Goal: Check status: Check status

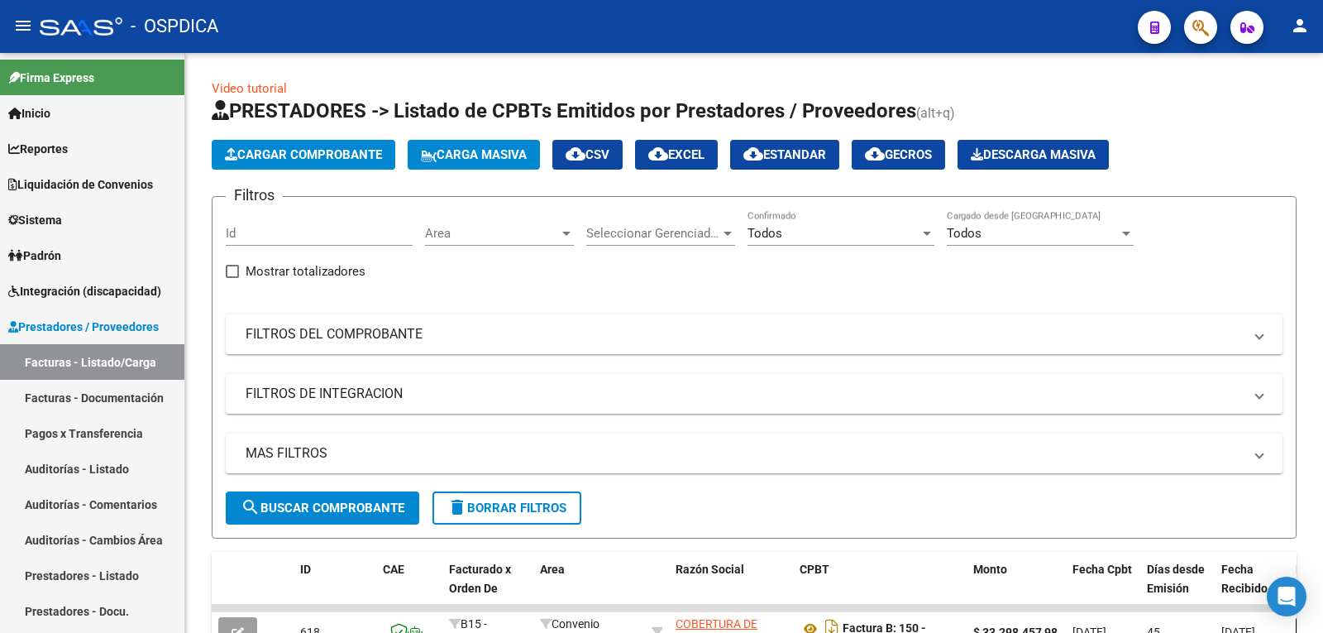
scroll to position [423, 0]
click at [93, 173] on link "Liquidación de Convenios" at bounding box center [92, 184] width 184 height 36
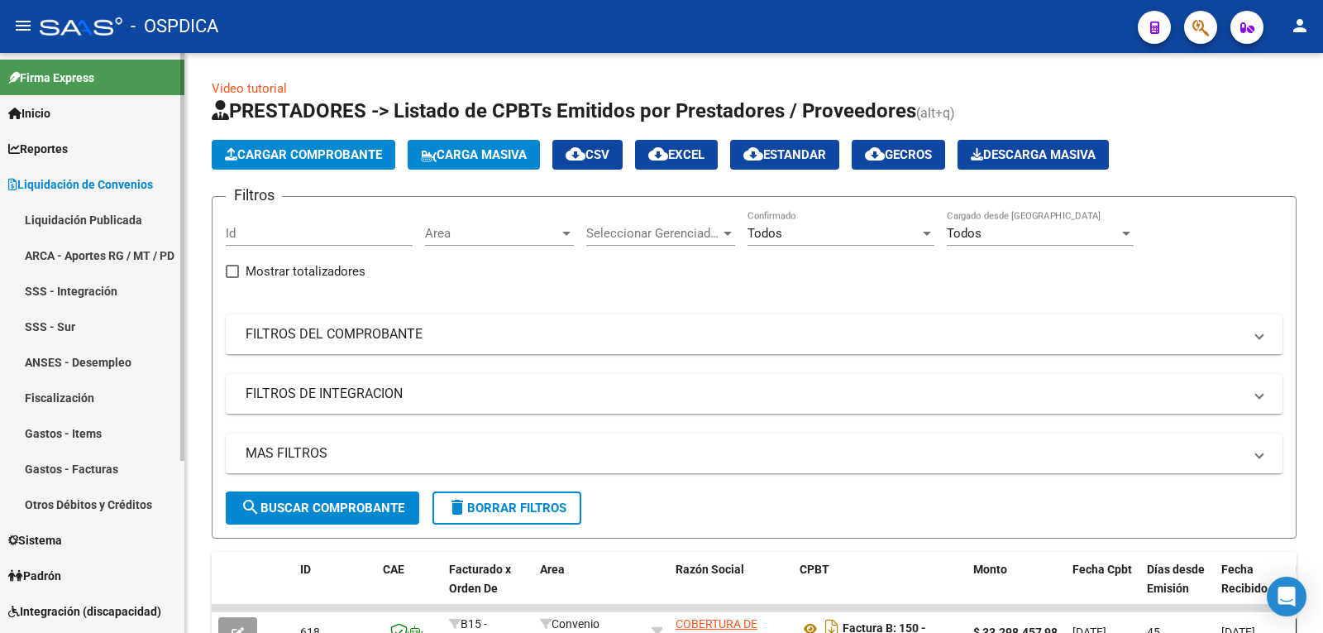
click at [104, 214] on link "Liquidación Publicada" at bounding box center [92, 220] width 184 height 36
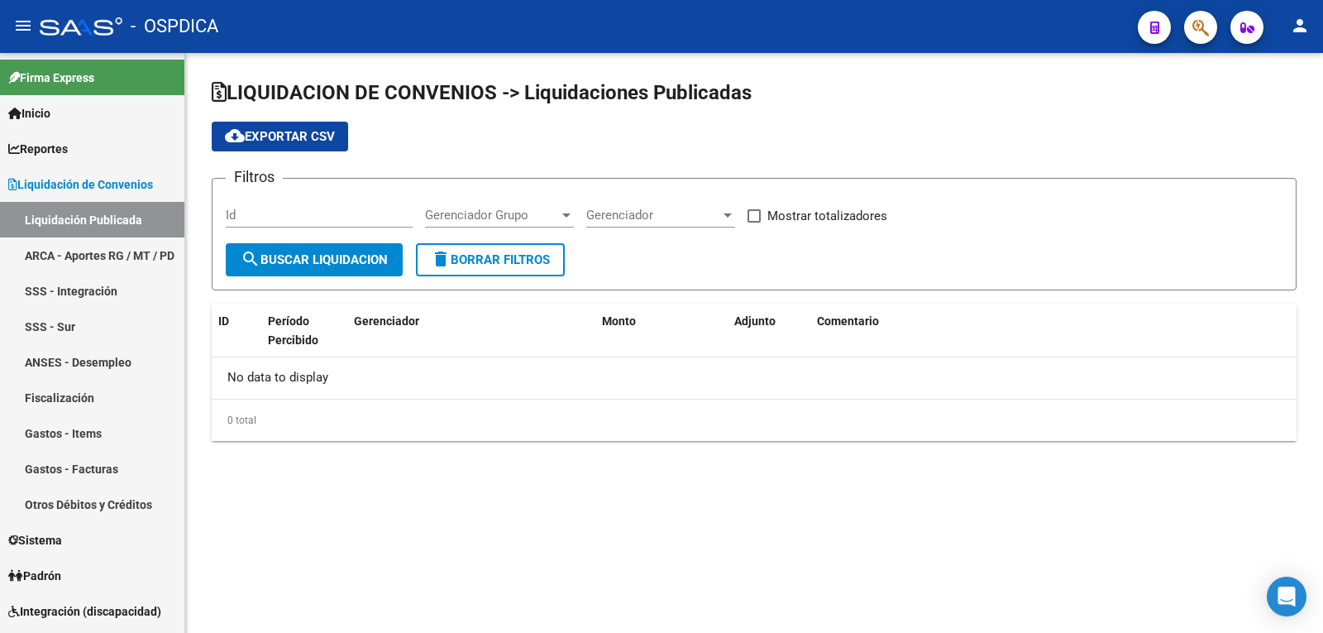
checkbox input "true"
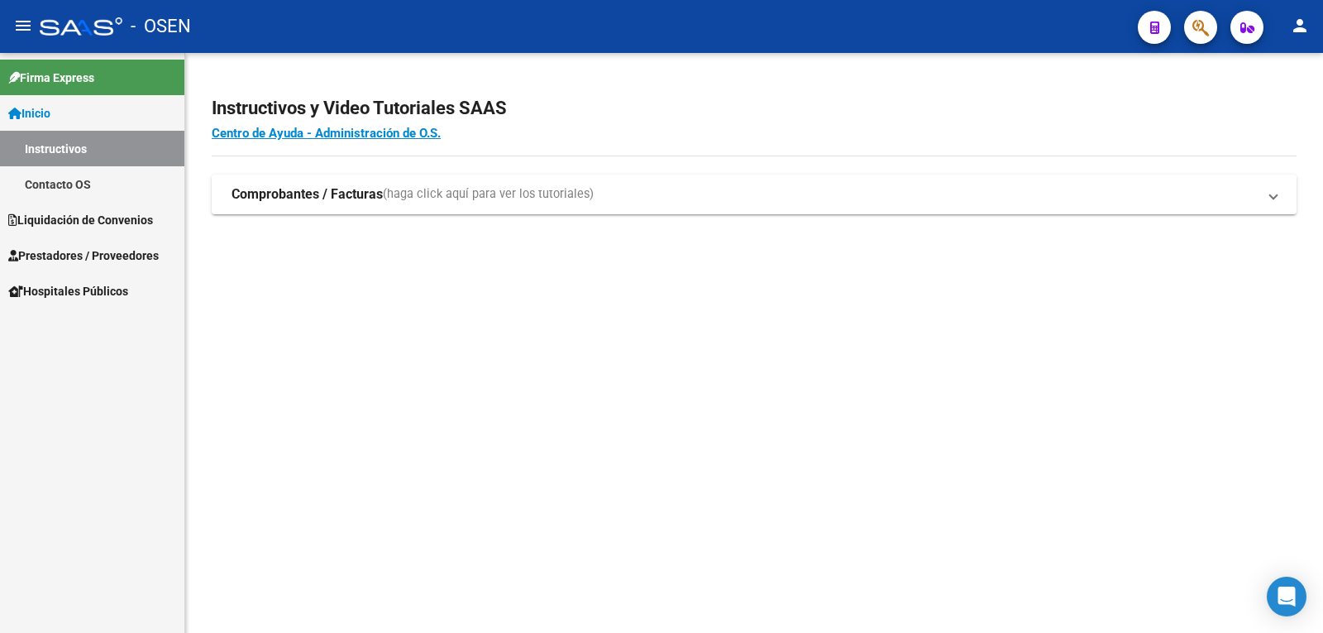
click at [78, 219] on span "Liquidación de Convenios" at bounding box center [80, 220] width 145 height 18
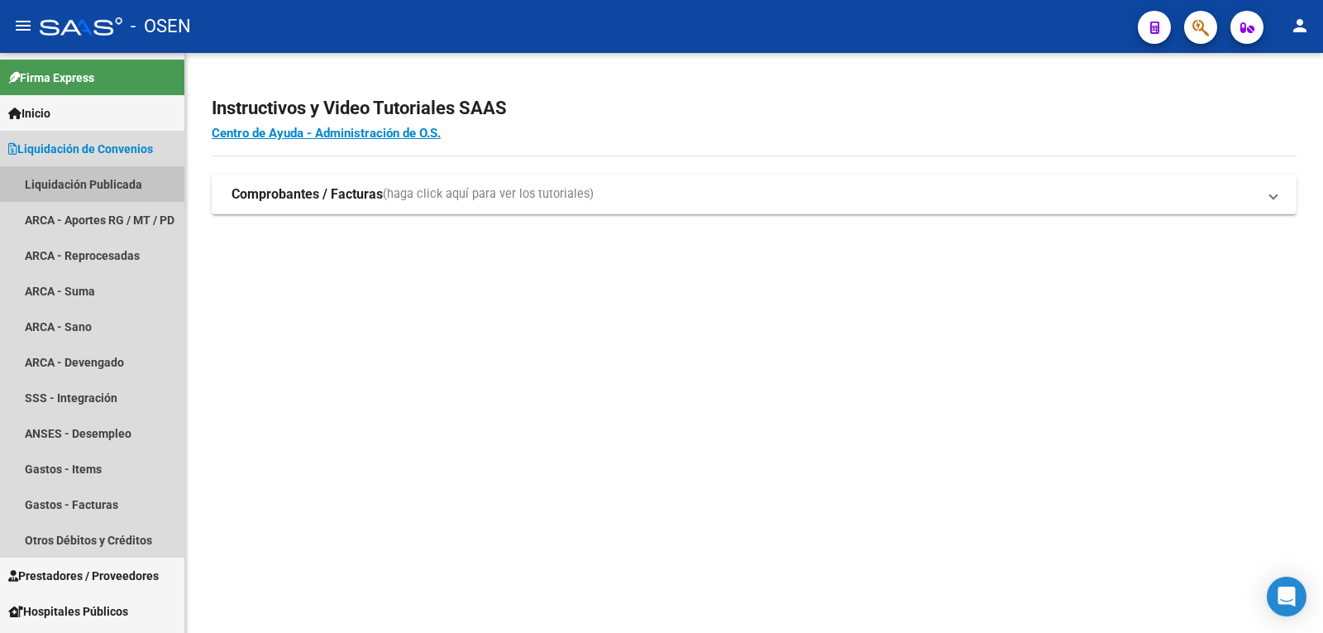
click at [84, 176] on link "Liquidación Publicada" at bounding box center [92, 184] width 184 height 36
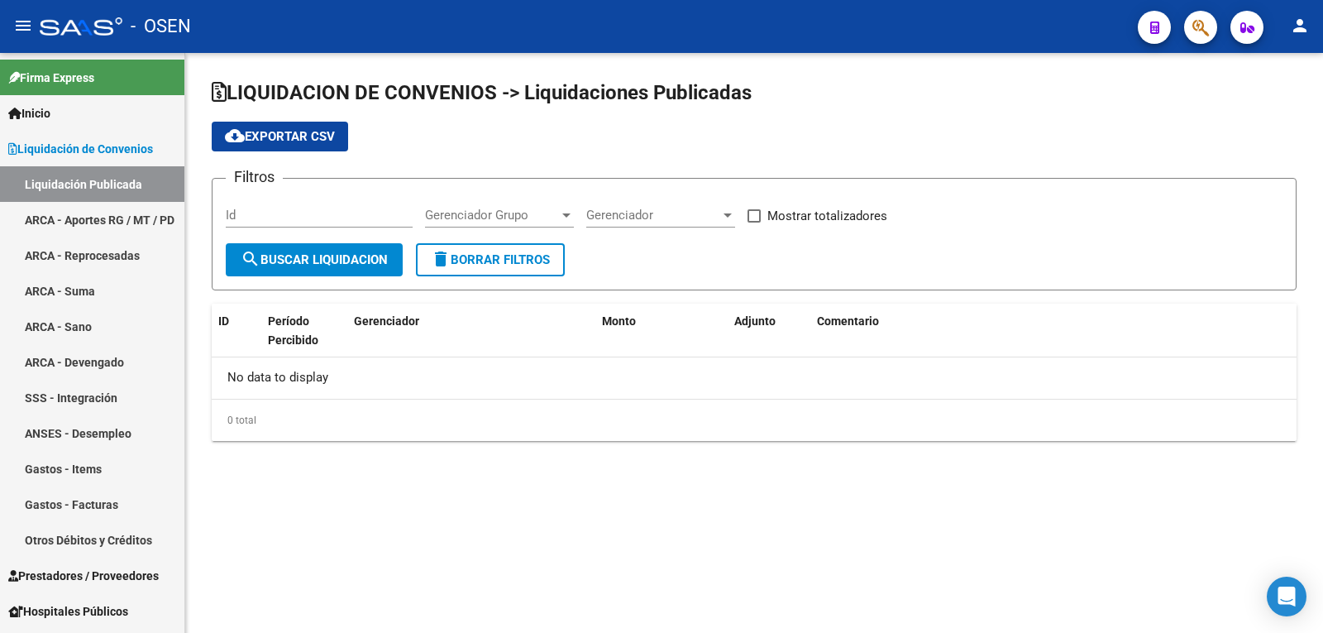
checkbox input "true"
click at [346, 266] on span "search Buscar Liquidacion" at bounding box center [314, 259] width 147 height 15
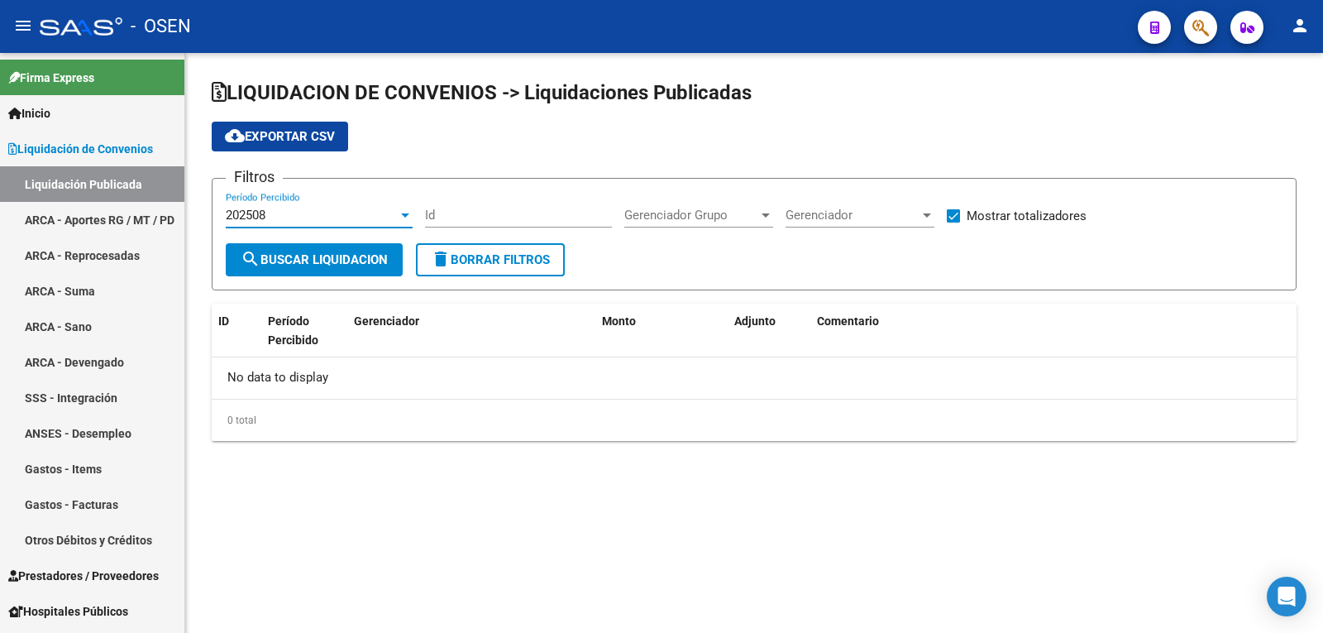
click at [333, 218] on div "202508" at bounding box center [312, 215] width 172 height 15
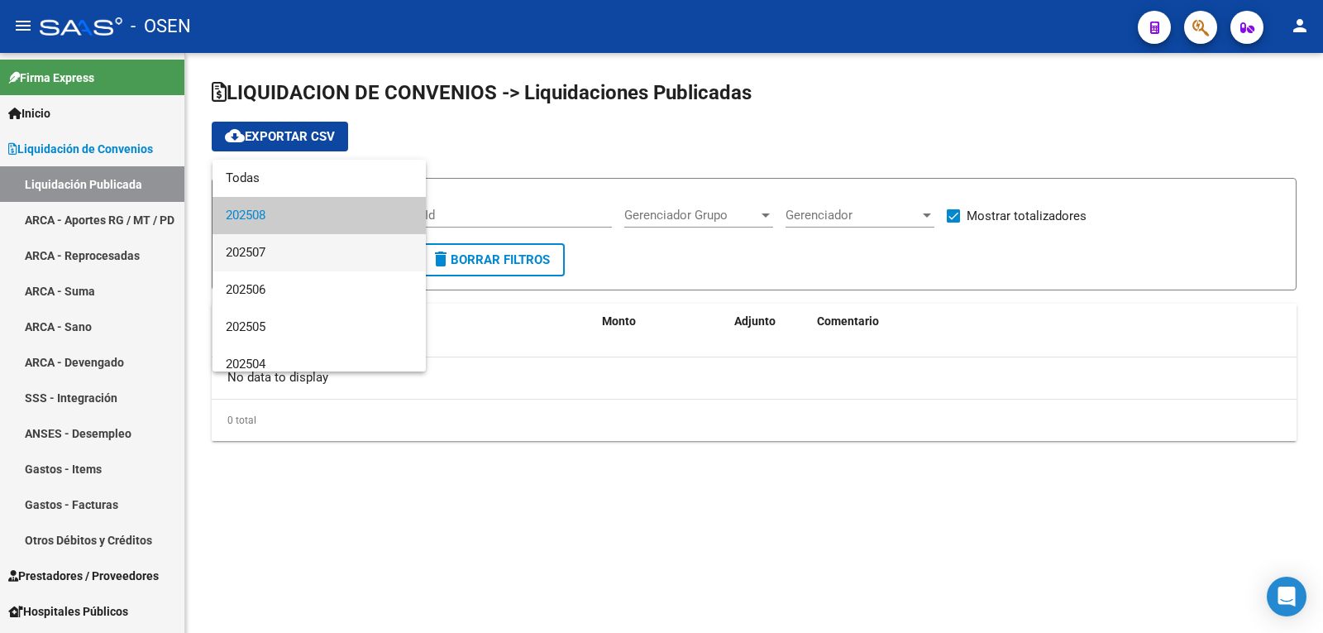
click at [308, 248] on span "202507" at bounding box center [319, 252] width 187 height 37
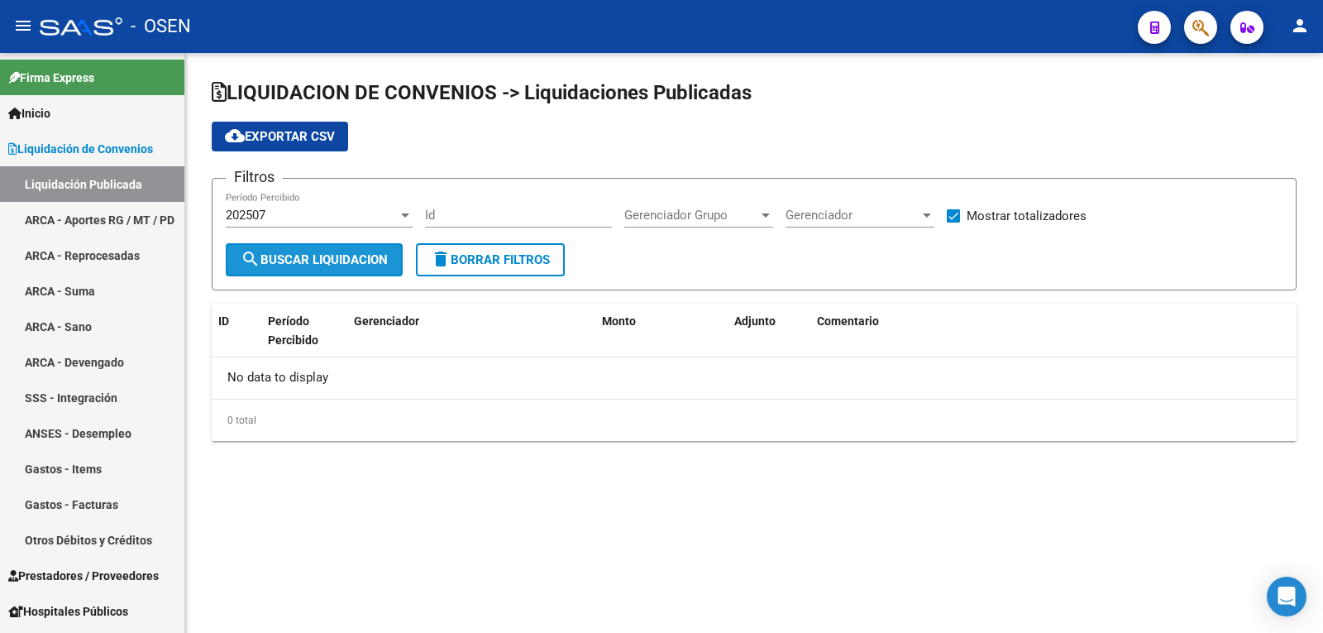
click at [308, 248] on button "search Buscar Liquidacion" at bounding box center [314, 259] width 177 height 33
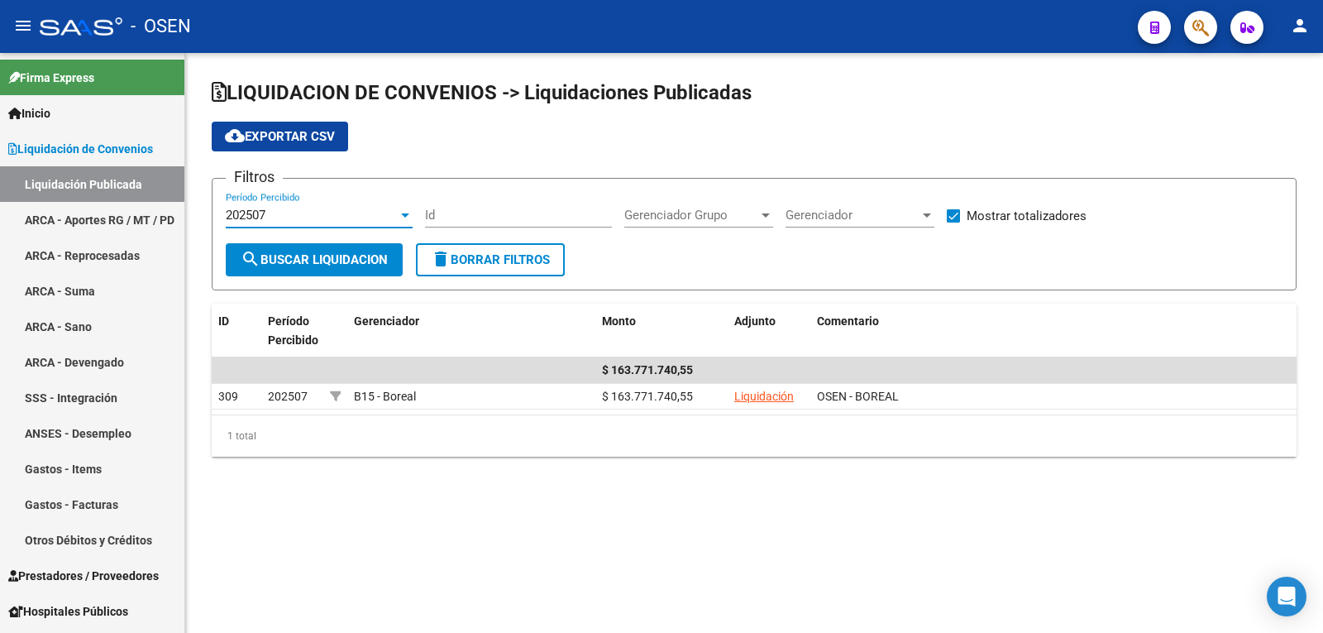
click at [312, 211] on div "202507" at bounding box center [312, 215] width 172 height 15
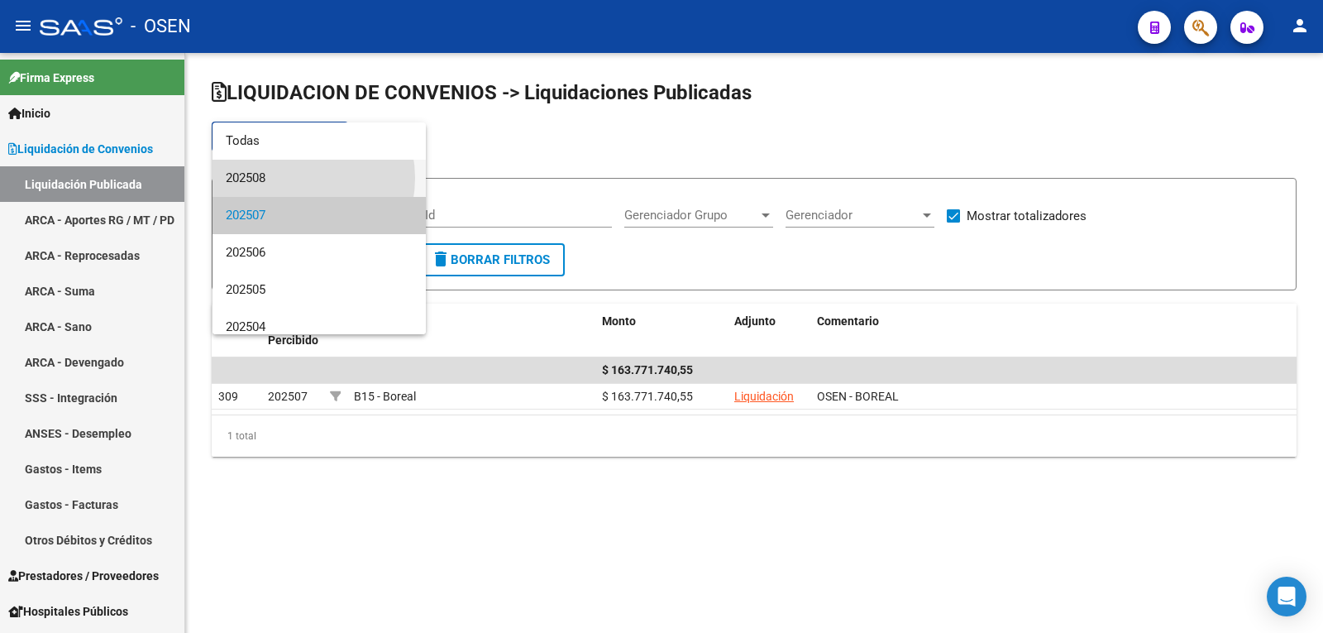
click at [293, 178] on span "202508" at bounding box center [319, 178] width 187 height 37
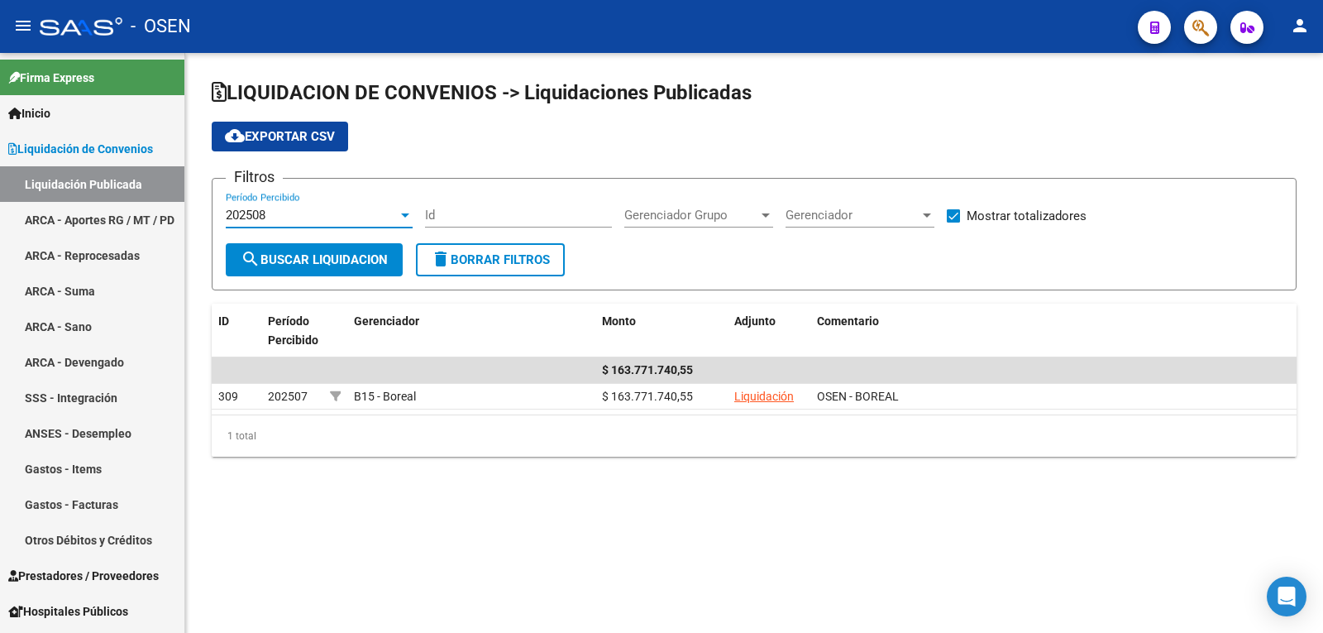
click at [299, 260] on span "search Buscar Liquidacion" at bounding box center [314, 259] width 147 height 15
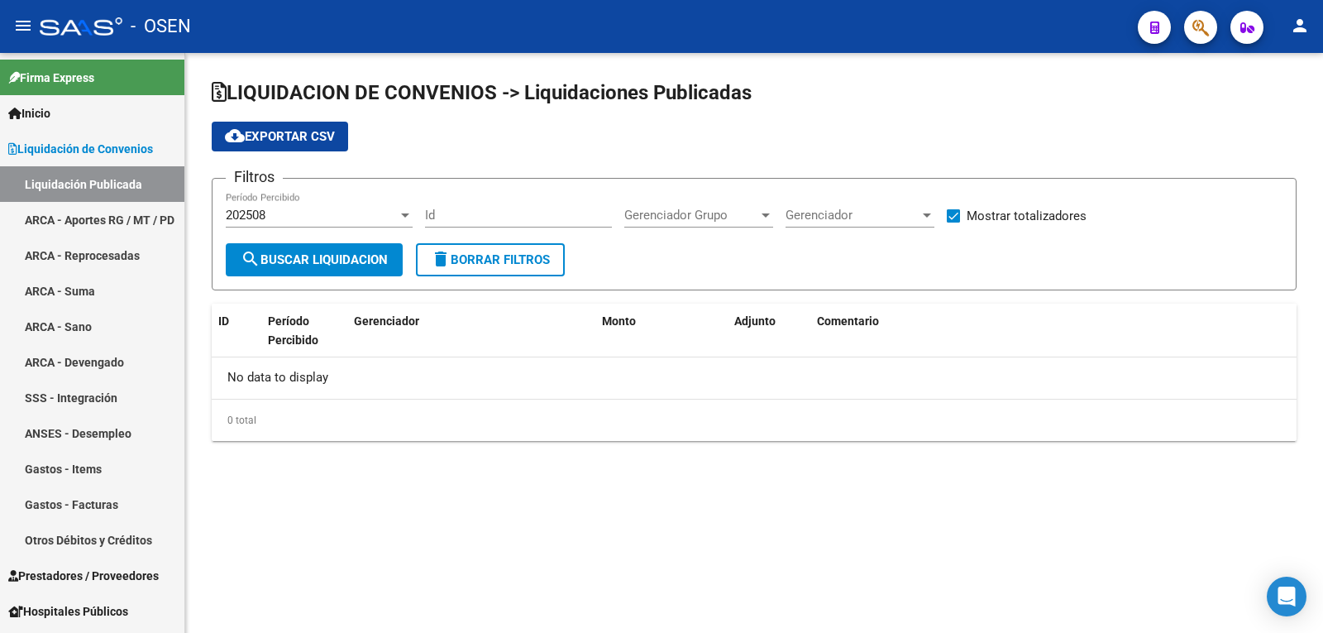
click at [366, 211] on div "202508" at bounding box center [312, 215] width 172 height 15
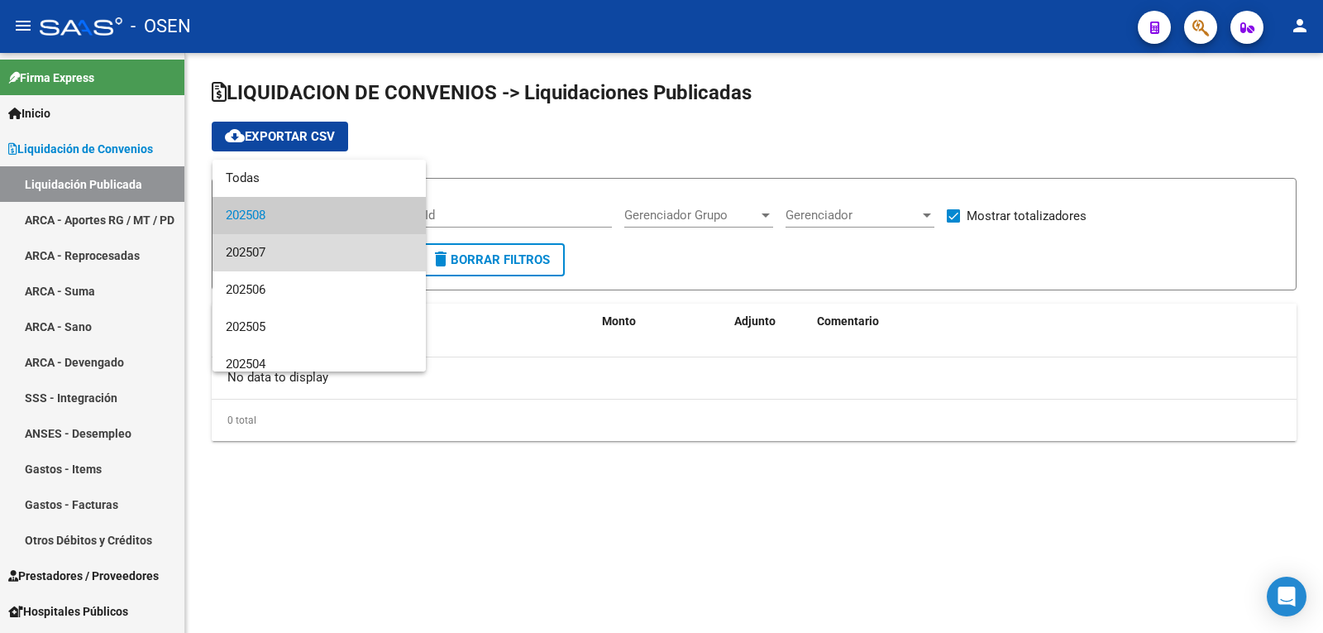
click at [323, 246] on span "202507" at bounding box center [319, 252] width 187 height 37
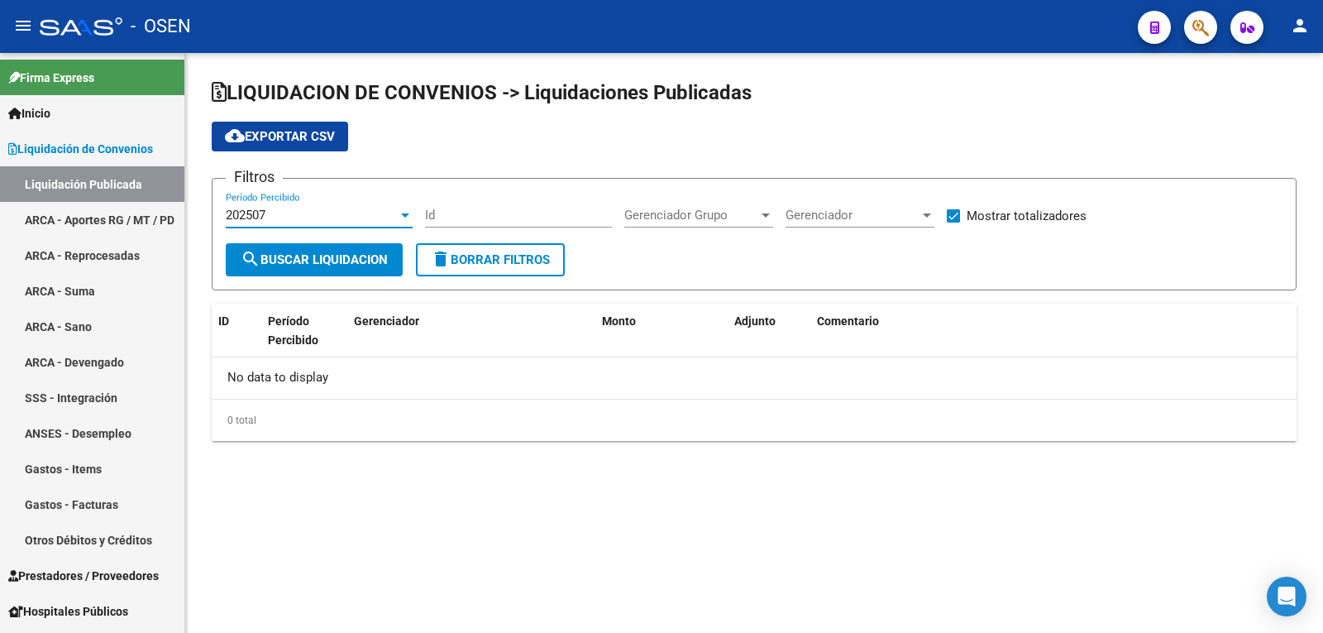
click at [290, 252] on span "search Buscar Liquidacion" at bounding box center [314, 259] width 147 height 15
